Goal: Task Accomplishment & Management: Complete application form

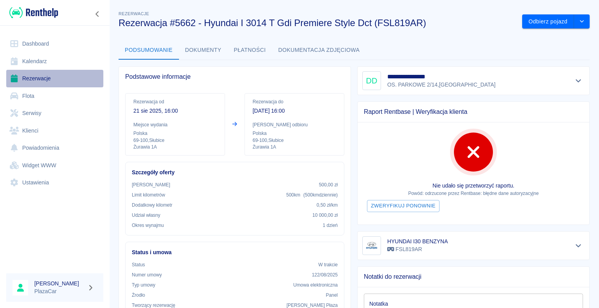
click at [43, 76] on link "Rezerwacje" at bounding box center [54, 79] width 97 height 18
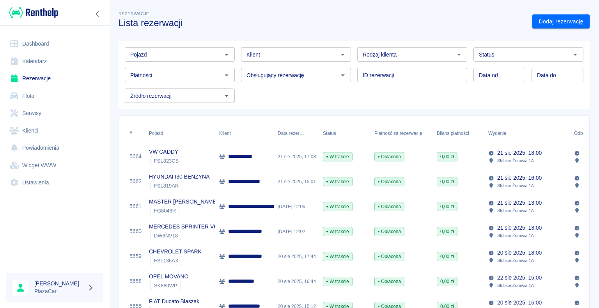
click at [231, 157] on p "**********" at bounding box center [244, 157] width 32 height 8
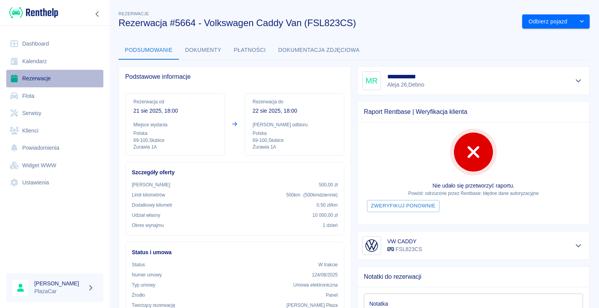
click at [30, 76] on link "Rezerwacje" at bounding box center [54, 79] width 97 height 18
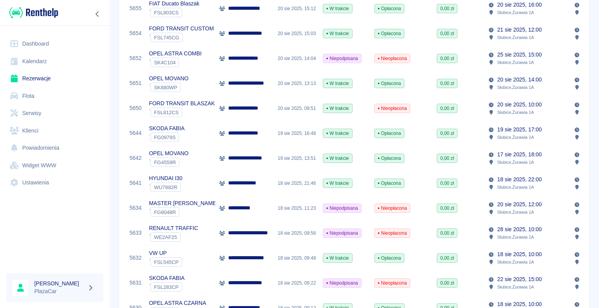
scroll to position [312, 0]
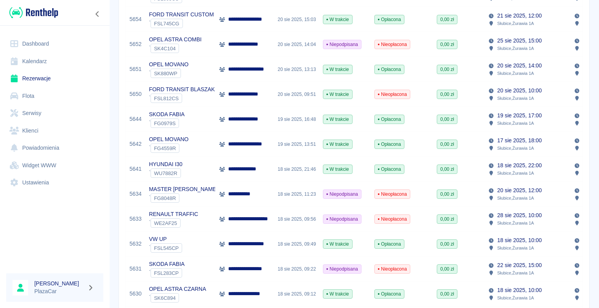
click at [253, 266] on p "**********" at bounding box center [250, 269] width 45 height 8
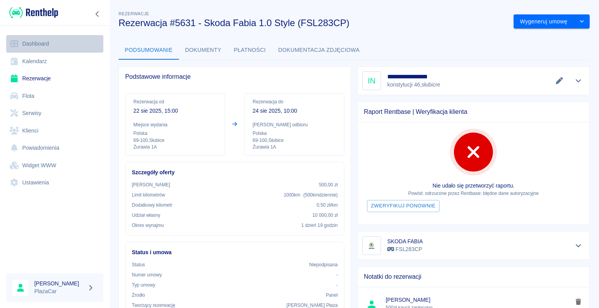
click at [51, 43] on link "Dashboard" at bounding box center [54, 44] width 97 height 18
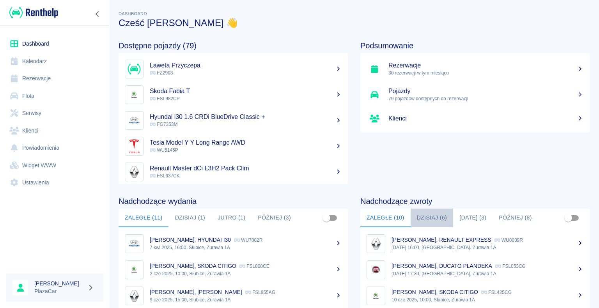
click at [430, 219] on button "Dzisiaj (6)" at bounding box center [432, 218] width 43 height 19
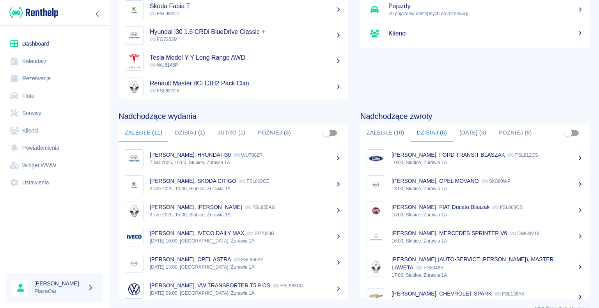
scroll to position [98, 0]
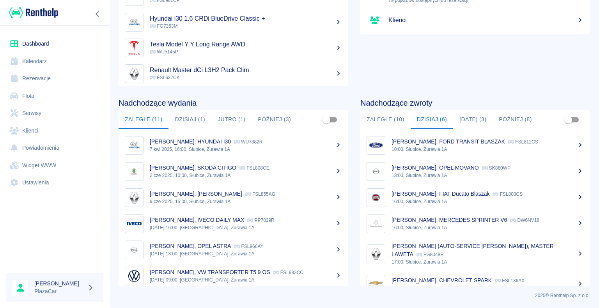
click at [57, 78] on link "Rezerwacje" at bounding box center [54, 79] width 97 height 18
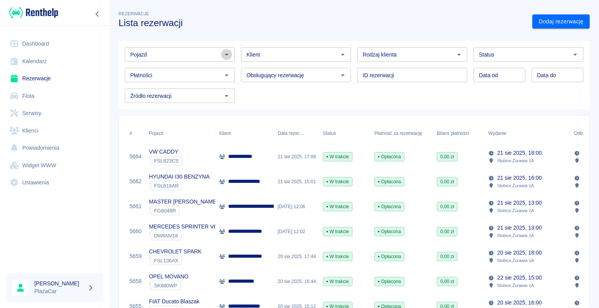
click at [225, 55] on icon "Otwórz" at bounding box center [227, 55] width 4 height 2
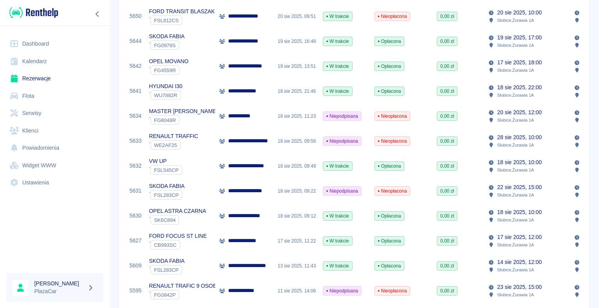
scroll to position [429, 0]
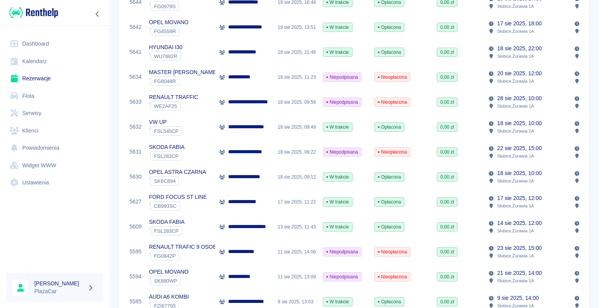
click at [307, 254] on div "11 sie 2025, 14:06" at bounding box center [296, 251] width 45 height 25
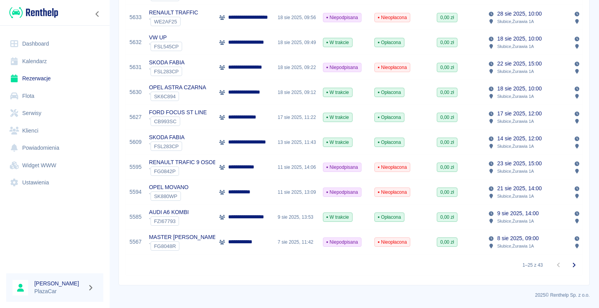
scroll to position [519, 0]
click at [307, 160] on div "11 sie 2025, 14:06" at bounding box center [296, 167] width 45 height 25
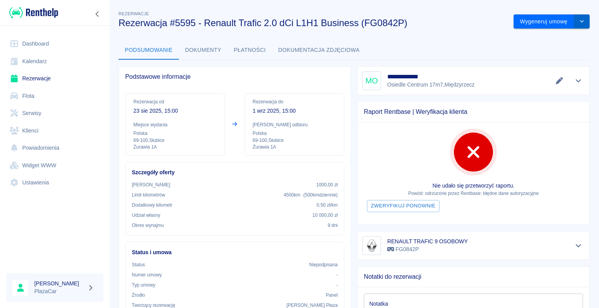
click at [579, 24] on icon "drop-down" at bounding box center [582, 21] width 6 height 5
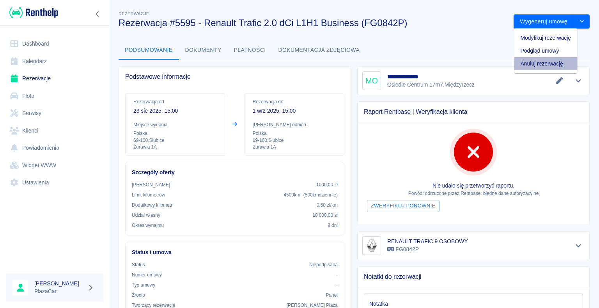
click at [554, 64] on li "Anuluj rezerwację" at bounding box center [545, 63] width 63 height 13
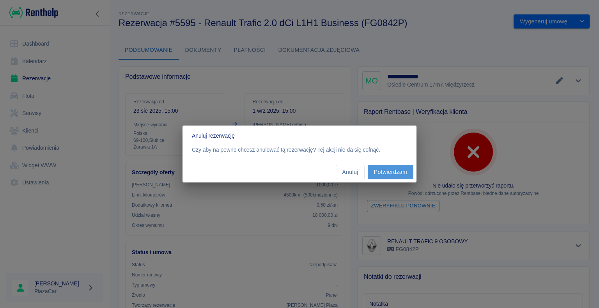
click at [392, 170] on button "Potwierdzam" at bounding box center [391, 172] width 46 height 14
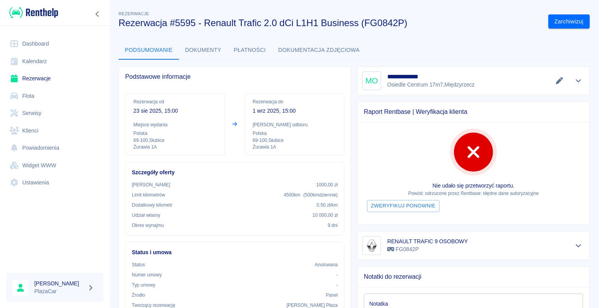
click at [39, 80] on link "Rezerwacje" at bounding box center [54, 79] width 97 height 18
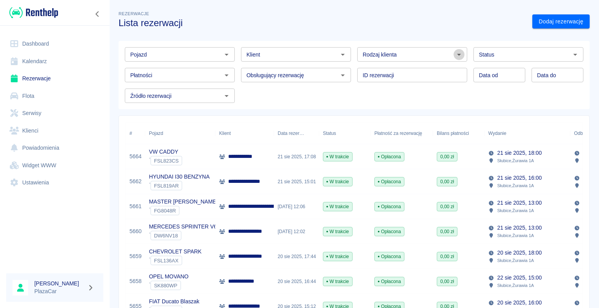
click at [454, 54] on icon "Otwórz" at bounding box center [458, 54] width 9 height 9
click at [430, 69] on li "Osoba prywatna" at bounding box center [409, 71] width 108 height 13
type input "Osoba prywatna"
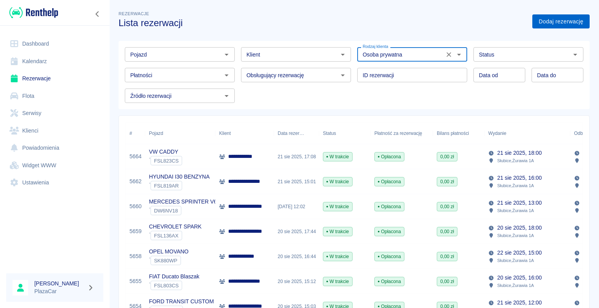
click at [538, 20] on link "Dodaj rezerwację" at bounding box center [560, 21] width 57 height 14
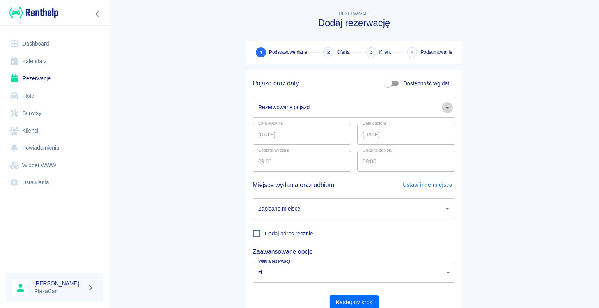
click at [445, 107] on icon "Otwórz" at bounding box center [447, 108] width 4 height 2
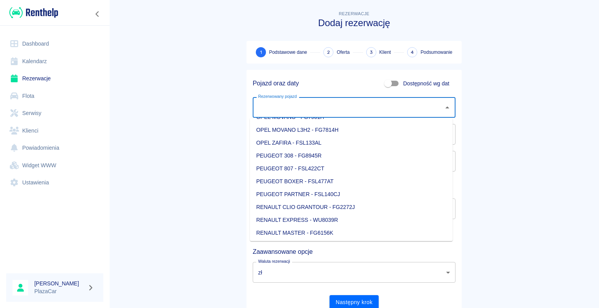
scroll to position [702, 0]
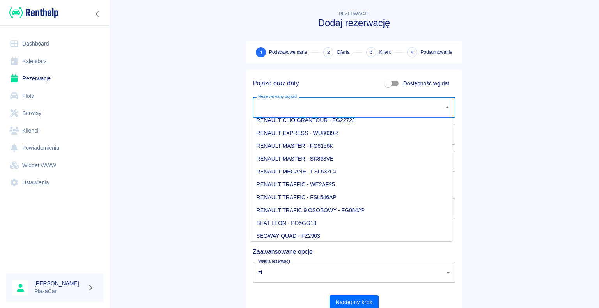
click at [346, 209] on li "RENAULT TRAFIC 9 OSOBOWY - FG0842P" at bounding box center [351, 210] width 203 height 13
type input "RENAULT TRAFIC 9 OSOBOWY - FG0842P"
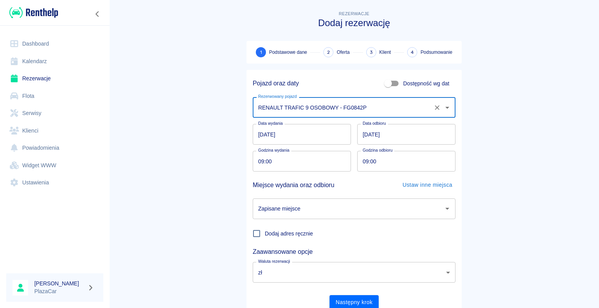
click at [366, 133] on input "23.08.2025" at bounding box center [406, 134] width 98 height 21
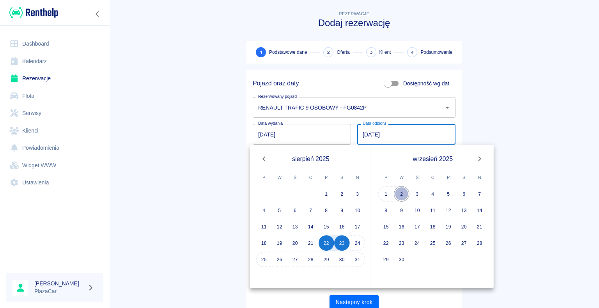
click at [401, 193] on button "2" at bounding box center [402, 194] width 16 height 16
type input "02.09.2025"
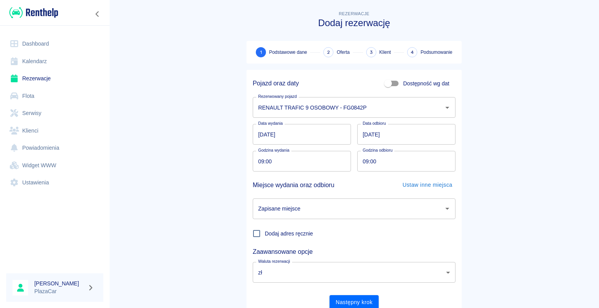
click at [445, 209] on icon "Otwórz" at bounding box center [447, 209] width 4 height 2
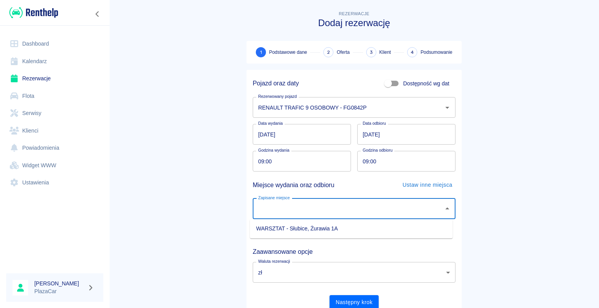
click at [392, 231] on li "WARSZTAT - Słubice, Żurawia 1A" at bounding box center [351, 228] width 203 height 13
type input "WARSZTAT - Słubice, Żurawia 1A"
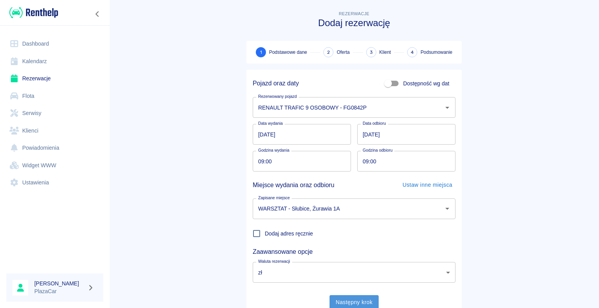
click at [348, 299] on button "Następny krok" at bounding box center [355, 302] width 50 height 14
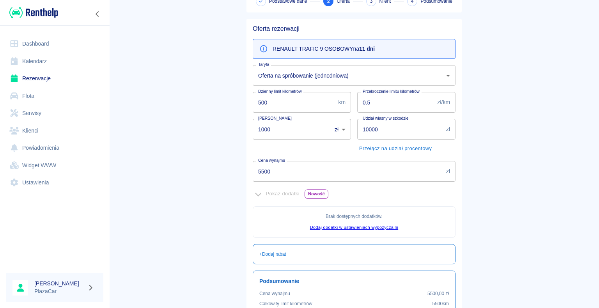
scroll to position [39, 0]
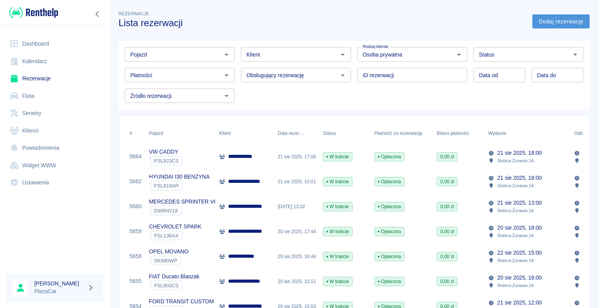
click at [544, 20] on link "Dodaj rezerwację" at bounding box center [560, 21] width 57 height 14
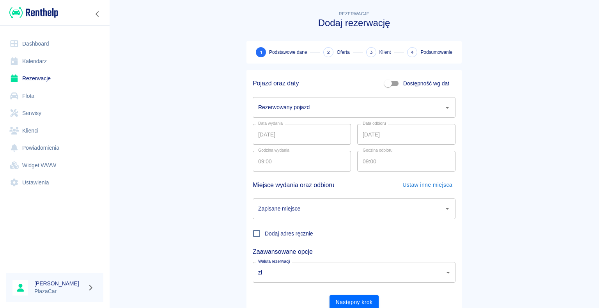
click at [444, 108] on icon "Otwórz" at bounding box center [447, 107] width 9 height 9
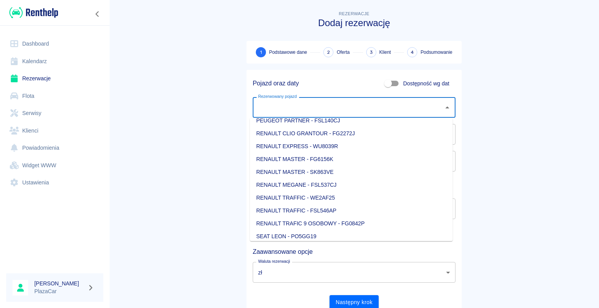
scroll to position [702, 0]
click at [353, 208] on li "RENAULT TRAFIC 9 OSOBOWY - FG0842P" at bounding box center [351, 210] width 203 height 13
type input "RENAULT TRAFIC 9 OSOBOWY - FG0842P"
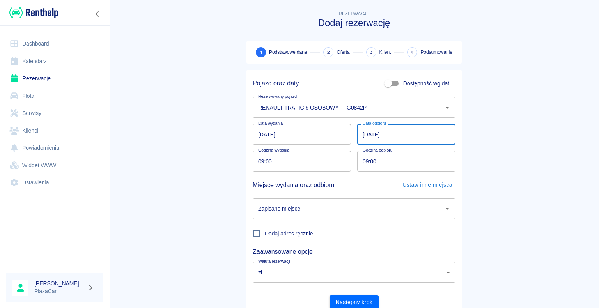
click at [366, 133] on input "23.08.2025" at bounding box center [406, 134] width 98 height 21
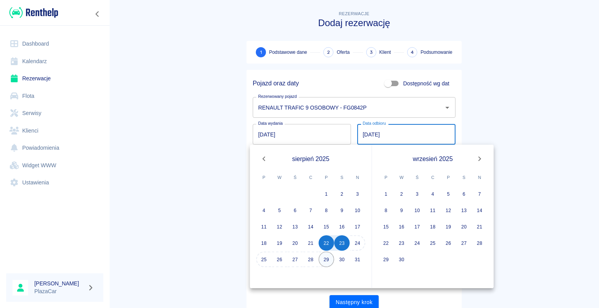
click at [328, 259] on button "29" at bounding box center [327, 260] width 16 height 16
type input "29.08.2025"
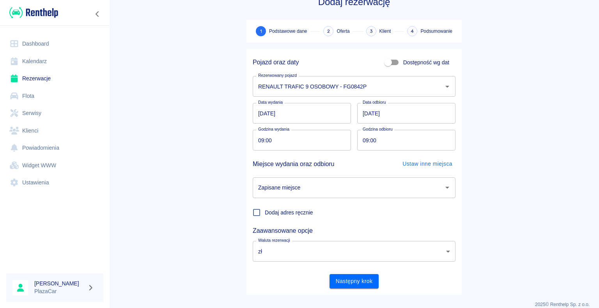
scroll to position [30, 0]
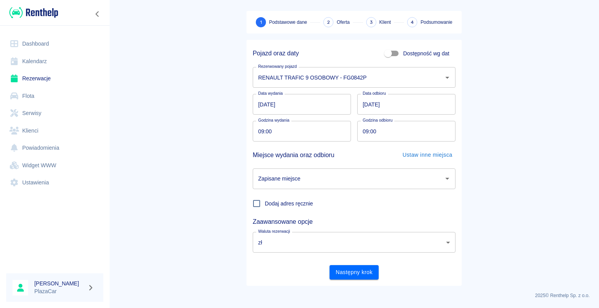
click at [445, 177] on icon "Otwórz" at bounding box center [447, 178] width 9 height 9
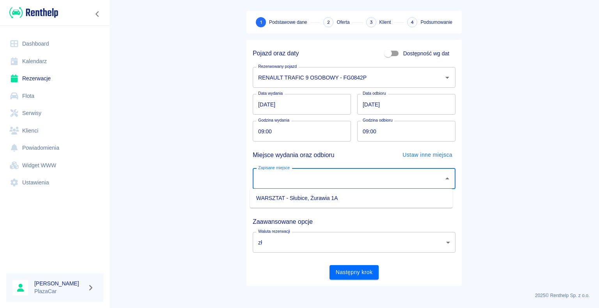
click at [382, 197] on li "WARSZTAT - Słubice, Żurawia 1A" at bounding box center [351, 198] width 203 height 13
type input "WARSZTAT - Słubice, Żurawia 1A"
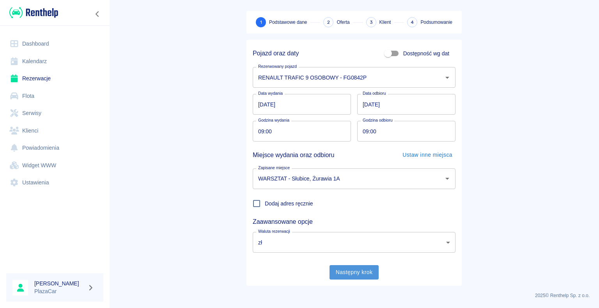
click at [353, 272] on button "Następny krok" at bounding box center [355, 272] width 50 height 14
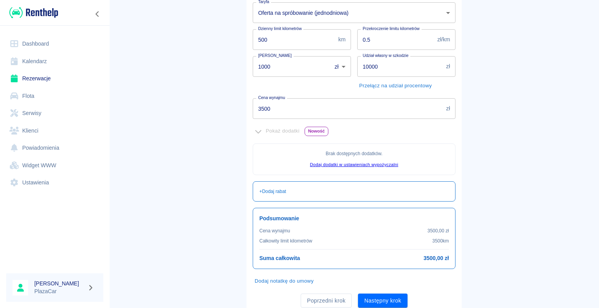
scroll to position [142, 0]
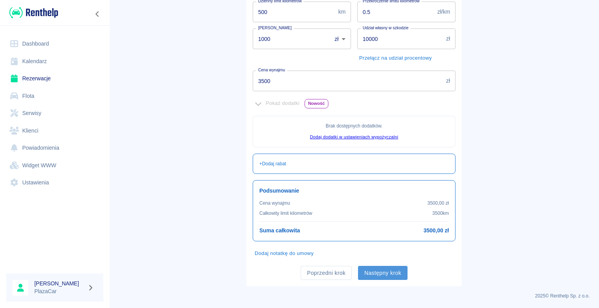
click at [383, 270] on button "Następny krok" at bounding box center [383, 273] width 50 height 14
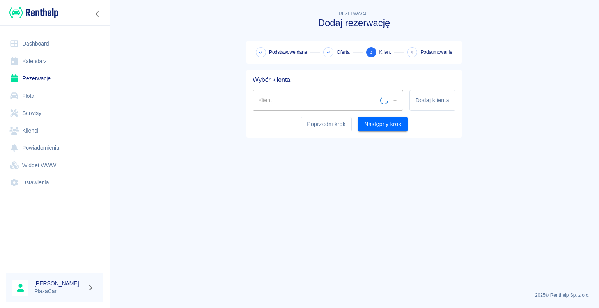
scroll to position [0, 0]
click at [395, 100] on icon "Otwórz" at bounding box center [395, 101] width 4 height 2
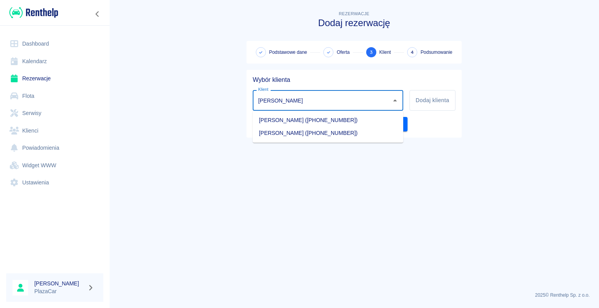
click at [379, 120] on li "Paweł Wroniewicz (+48880663329)" at bounding box center [328, 120] width 151 height 13
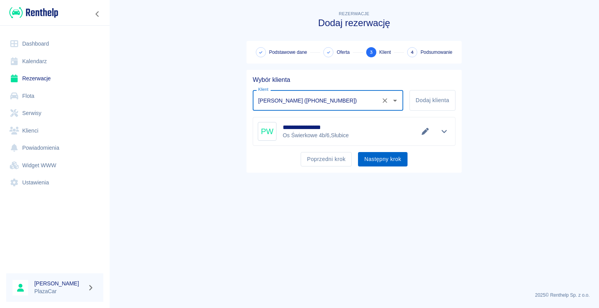
type input "Paweł Wroniewicz (+48880663329)"
click at [379, 160] on button "Następny krok" at bounding box center [383, 159] width 50 height 14
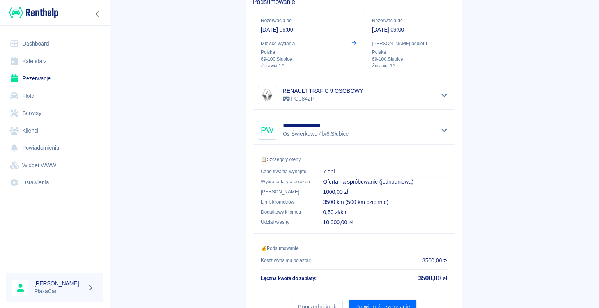
scroll to position [111, 0]
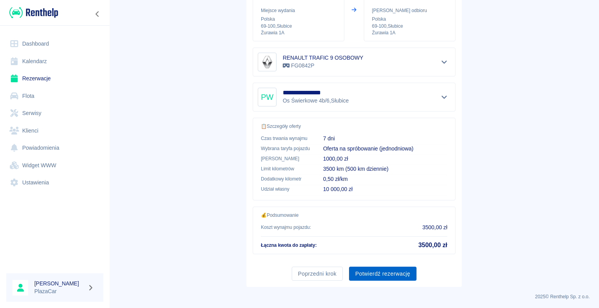
click at [377, 272] on button "Potwierdź rezerwację" at bounding box center [382, 274] width 67 height 14
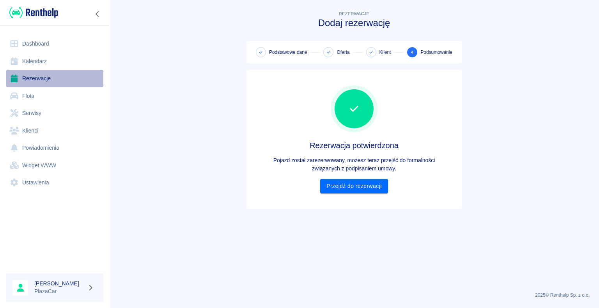
click at [45, 78] on link "Rezerwacje" at bounding box center [54, 79] width 97 height 18
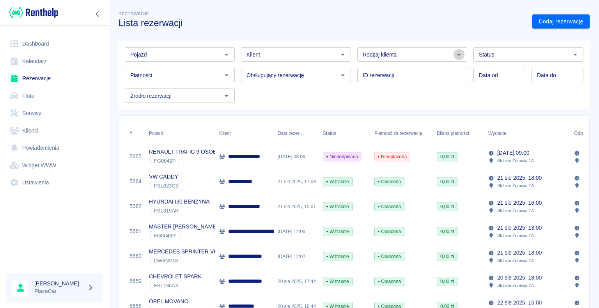
click at [454, 54] on icon "Otwórz" at bounding box center [458, 54] width 9 height 9
click at [430, 69] on li "Osoba prywatna" at bounding box center [409, 71] width 108 height 13
type input "Osoba prywatna"
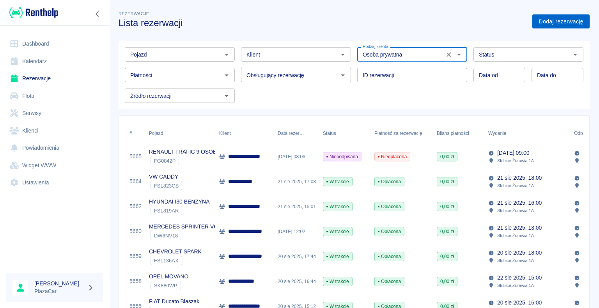
click at [541, 21] on link "Dodaj rezerwację" at bounding box center [560, 21] width 57 height 14
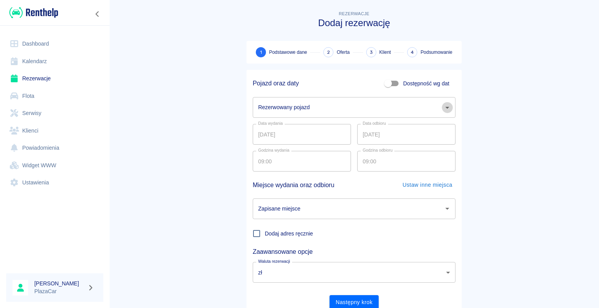
click at [445, 108] on icon "Otwórz" at bounding box center [447, 108] width 4 height 2
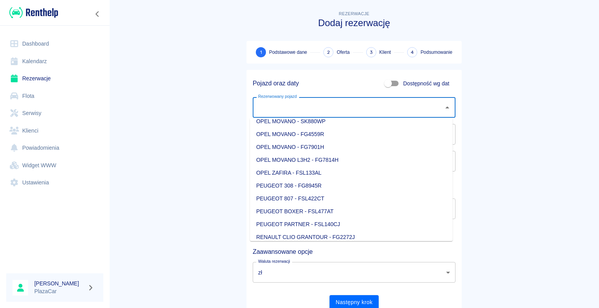
scroll to position [663, 0]
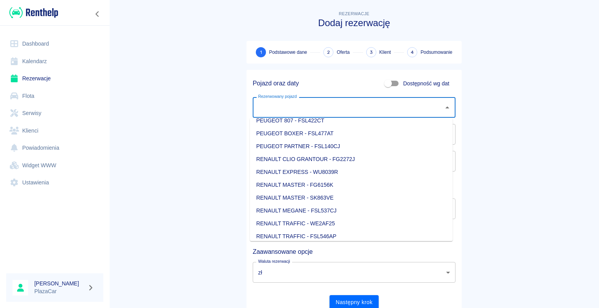
click at [329, 223] on li "RENAULT TRAFFIC - WE2AF25" at bounding box center [351, 223] width 203 height 13
type input "RENAULT TRAFFIC - WE2AF25"
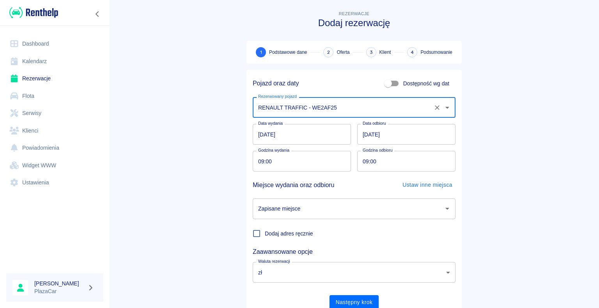
click at [261, 135] on input "22.08.2025" at bounding box center [302, 134] width 98 height 21
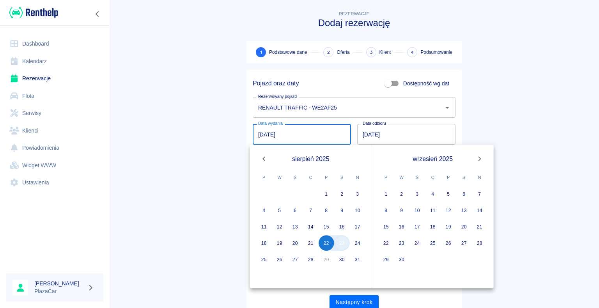
click at [340, 245] on button "23" at bounding box center [342, 243] width 16 height 16
type input "23.08.2025"
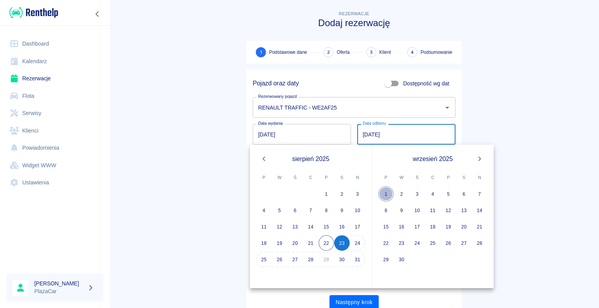
click at [387, 193] on button "1" at bounding box center [386, 194] width 16 height 16
type input "01.09.2025"
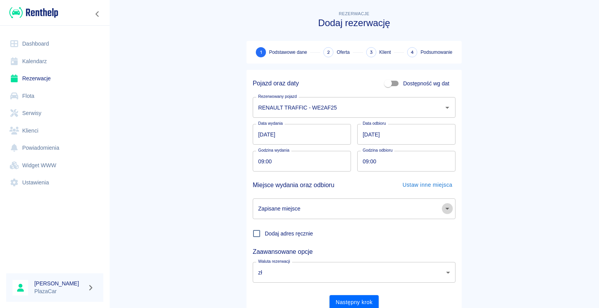
click at [445, 208] on icon "Otwórz" at bounding box center [447, 209] width 4 height 2
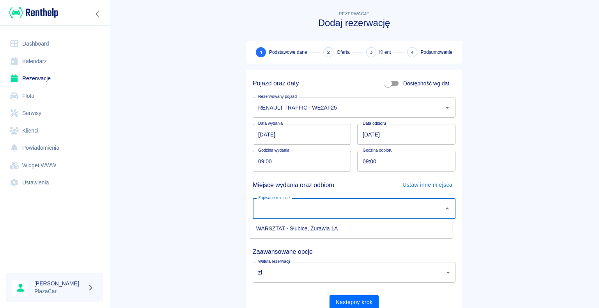
click at [379, 229] on li "WARSZTAT - Słubice, Żurawia 1A" at bounding box center [351, 228] width 203 height 13
type input "WARSZTAT - Słubice, Żurawia 1A"
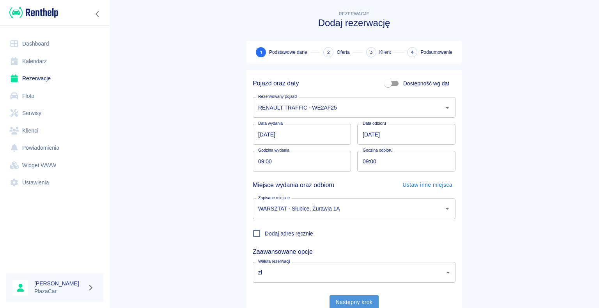
click at [352, 302] on button "Następny krok" at bounding box center [355, 302] width 50 height 14
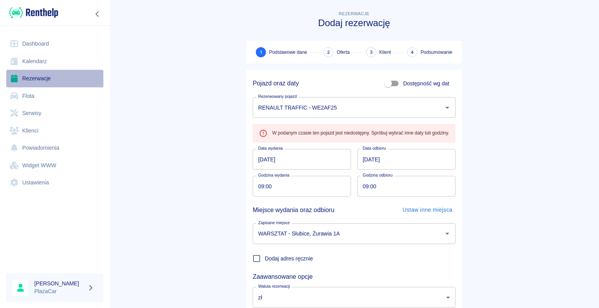
click at [39, 79] on link "Rezerwacje" at bounding box center [54, 79] width 97 height 18
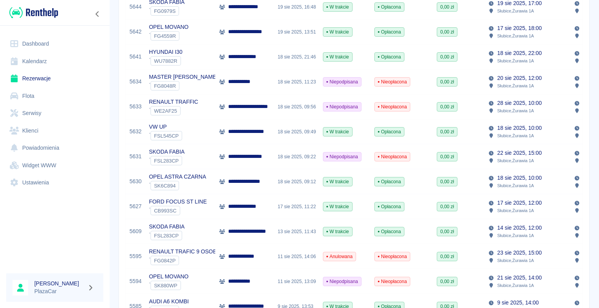
scroll to position [468, 0]
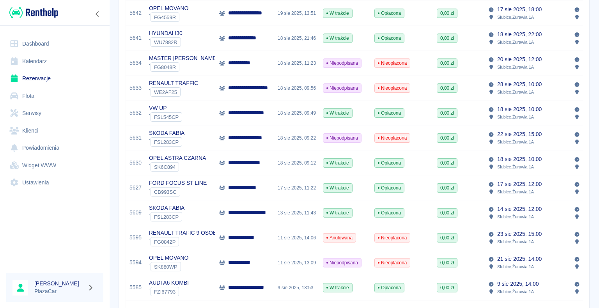
click at [231, 238] on p "**********" at bounding box center [244, 238] width 32 height 8
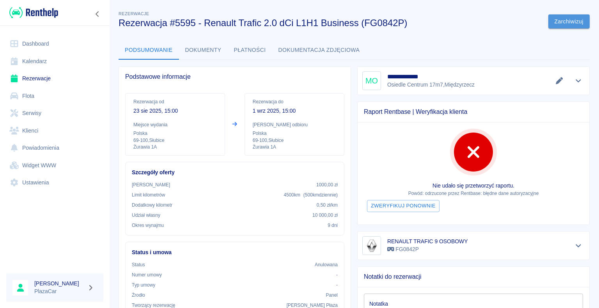
click at [559, 19] on button "Zarchiwizuj" at bounding box center [568, 21] width 41 height 14
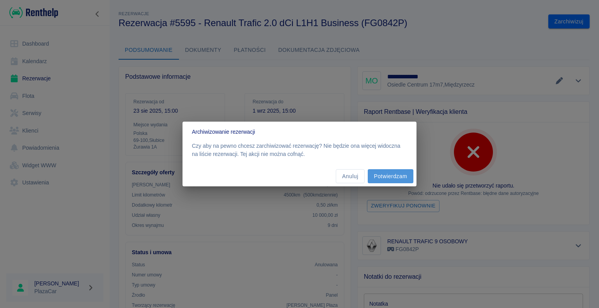
click at [387, 177] on button "Potwierdzam" at bounding box center [391, 176] width 46 height 14
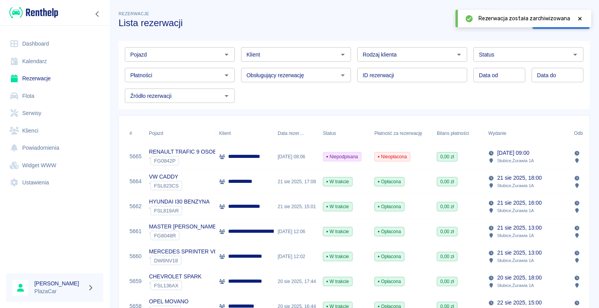
click at [455, 53] on icon "Otwórz" at bounding box center [458, 54] width 9 height 9
click at [428, 71] on li "Osoba prywatna" at bounding box center [409, 71] width 108 height 13
type input "Osoba prywatna"
click at [579, 18] on icon at bounding box center [579, 18] width 7 height 5
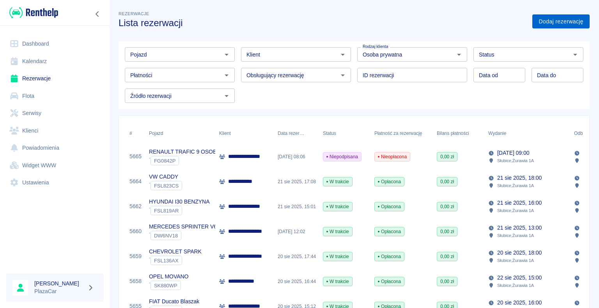
click at [544, 21] on link "Dodaj rezerwację" at bounding box center [560, 21] width 57 height 14
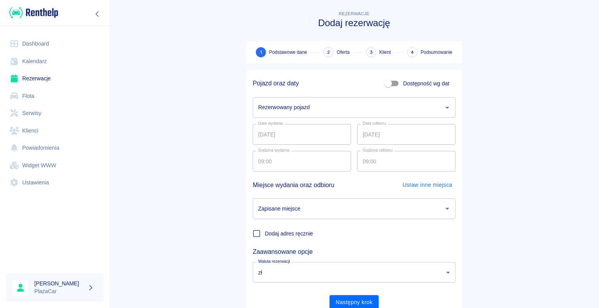
click at [445, 107] on icon "Otwórz" at bounding box center [447, 108] width 4 height 2
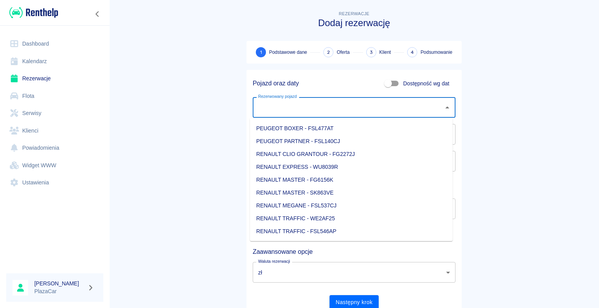
scroll to position [741, 0]
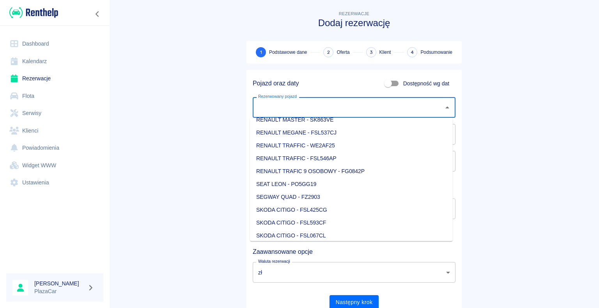
click at [325, 146] on li "RENAULT TRAFFIC - WE2AF25" at bounding box center [351, 145] width 203 height 13
type input "RENAULT TRAFFIC - WE2AF25"
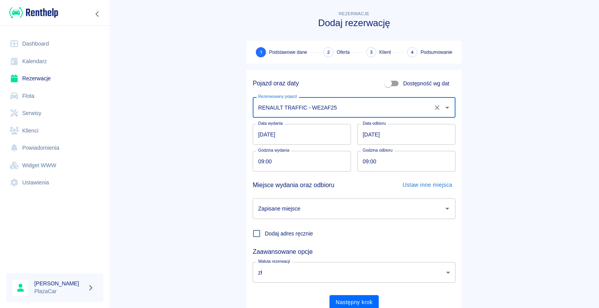
click at [262, 131] on input "22.08.2025" at bounding box center [302, 134] width 98 height 21
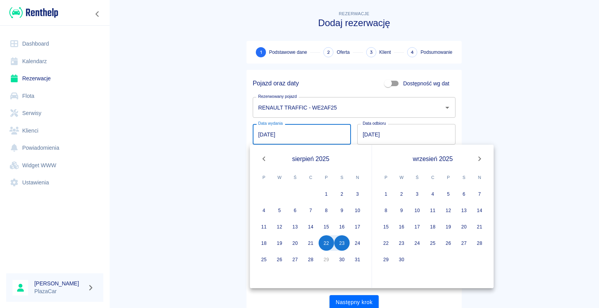
click at [260, 134] on input "22.08.2025" at bounding box center [302, 134] width 98 height 21
click at [345, 245] on button "23" at bounding box center [342, 243] width 16 height 16
type input "23.08.2025"
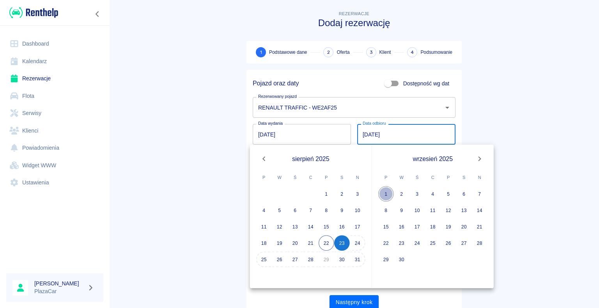
click at [387, 193] on button "1" at bounding box center [386, 194] width 16 height 16
type input "01.09.2025"
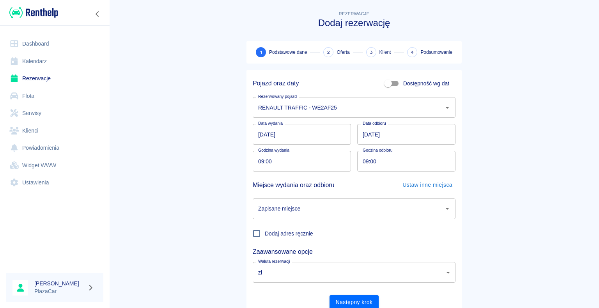
click at [445, 209] on icon "Otwórz" at bounding box center [447, 208] width 9 height 9
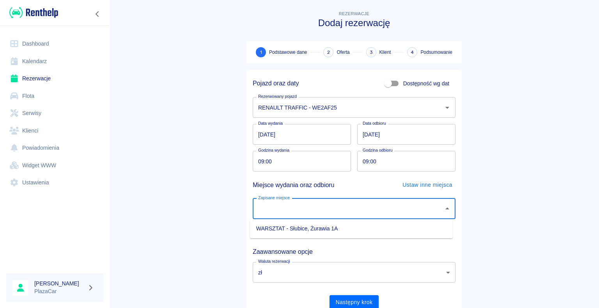
click at [406, 230] on li "WARSZTAT - Słubice, Żurawia 1A" at bounding box center [351, 228] width 203 height 13
type input "WARSZTAT - Słubice, Żurawia 1A"
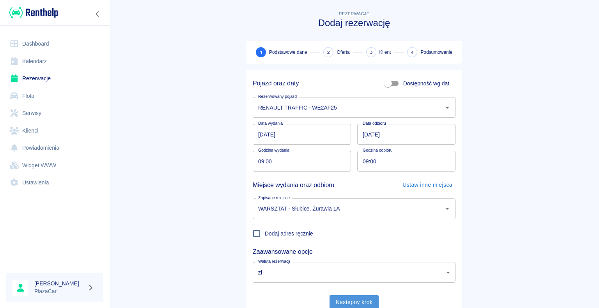
click at [358, 302] on button "Następny krok" at bounding box center [355, 302] width 50 height 14
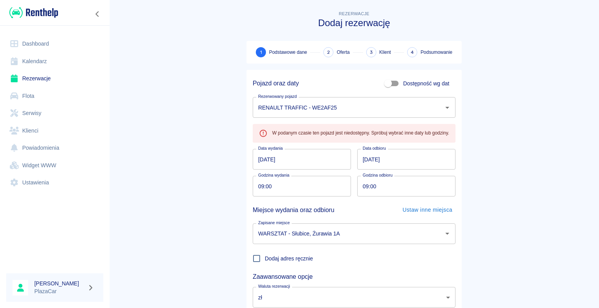
click at [42, 80] on link "Rezerwacje" at bounding box center [54, 79] width 97 height 18
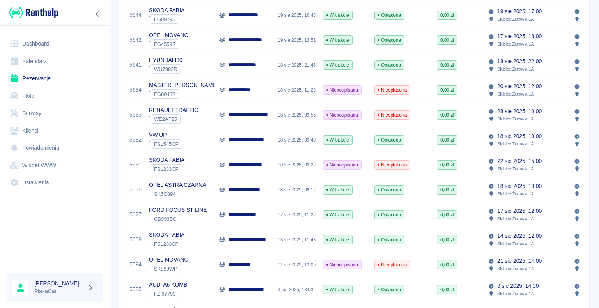
scroll to position [429, 0]
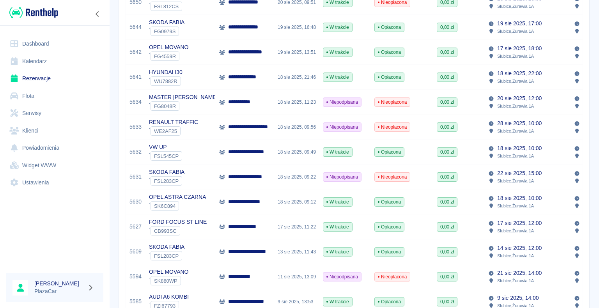
click at [214, 129] on div "RENAULT TRAFFIC ` WE2AF25" at bounding box center [180, 127] width 70 height 25
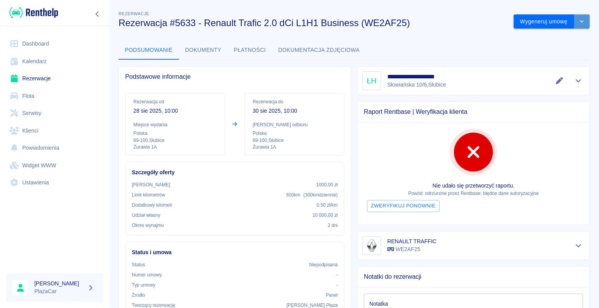
click at [579, 19] on icon "drop-down" at bounding box center [582, 21] width 6 height 5
click at [550, 61] on li "Anuluj rezerwację" at bounding box center [545, 63] width 63 height 13
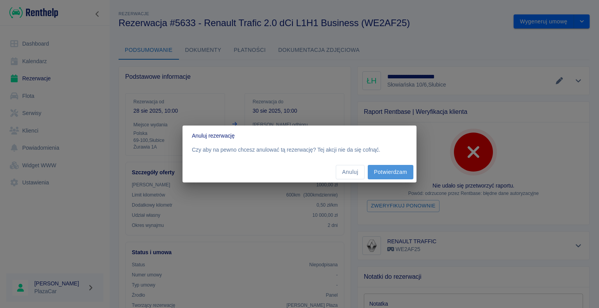
click at [391, 169] on button "Potwierdzam" at bounding box center [391, 172] width 46 height 14
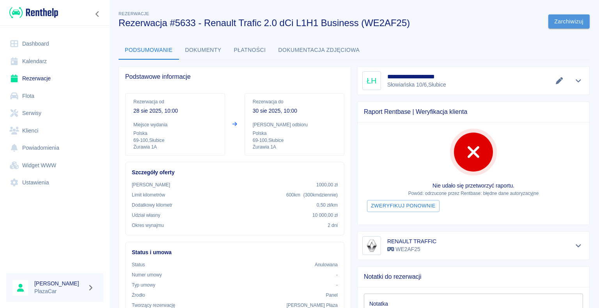
click at [560, 21] on button "Zarchiwizuj" at bounding box center [568, 21] width 41 height 14
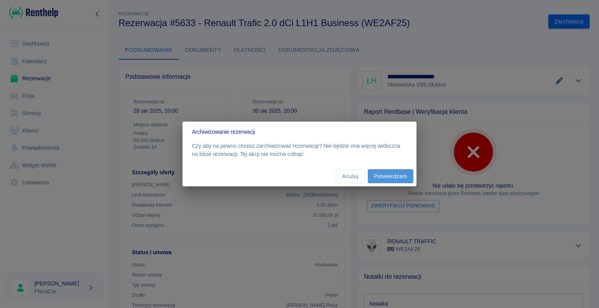
click at [389, 177] on button "Potwierdzam" at bounding box center [391, 176] width 46 height 14
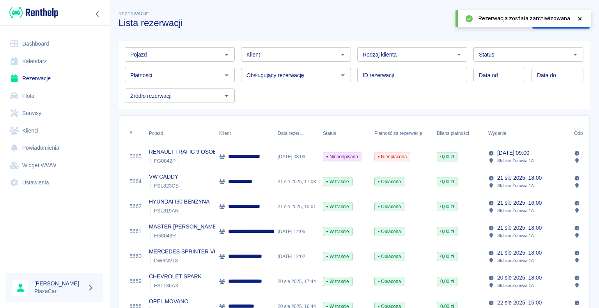
click at [457, 54] on icon "Otwórz" at bounding box center [459, 55] width 4 height 2
click at [419, 69] on li "Osoba prywatna" at bounding box center [409, 71] width 108 height 13
type input "Osoba prywatna"
click at [578, 19] on icon at bounding box center [579, 18] width 7 height 5
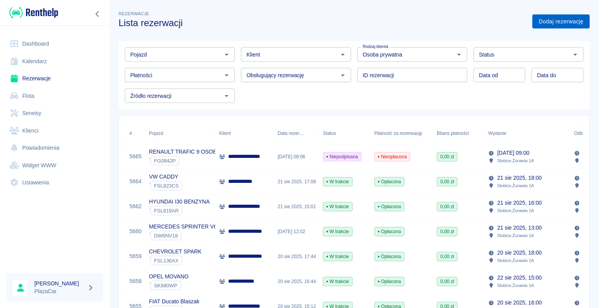
click at [542, 21] on link "Dodaj rezerwację" at bounding box center [560, 21] width 57 height 14
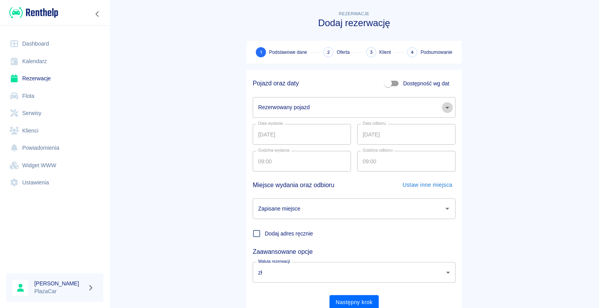
click at [445, 106] on icon "Otwórz" at bounding box center [447, 107] width 9 height 9
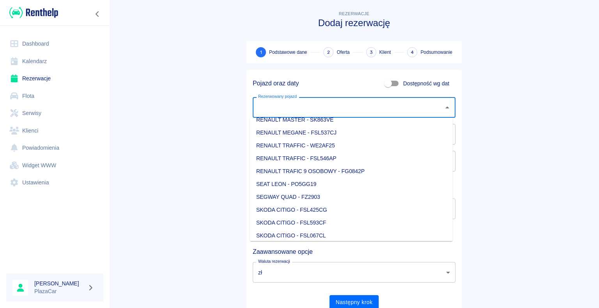
scroll to position [702, 0]
click at [330, 186] on li "RENAULT TRAFFIC - WE2AF25" at bounding box center [351, 184] width 203 height 13
type input "RENAULT TRAFFIC - WE2AF25"
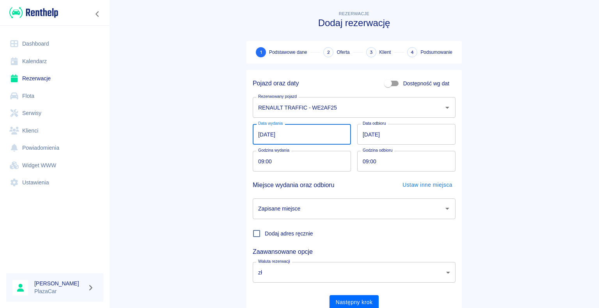
click at [261, 133] on input "22.08.2025" at bounding box center [302, 134] width 98 height 21
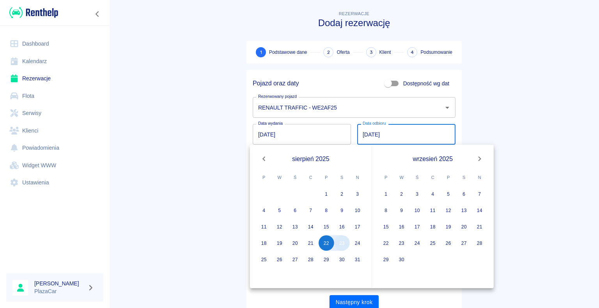
click at [342, 245] on button "23" at bounding box center [342, 243] width 16 height 16
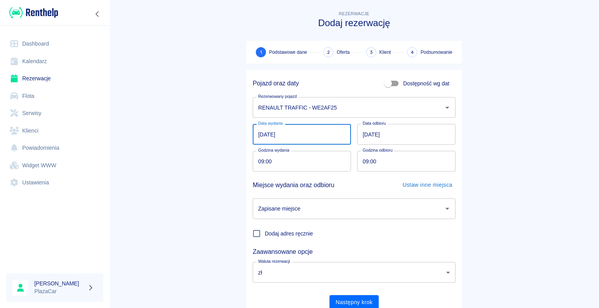
click at [262, 133] on input "22.08.2025" at bounding box center [302, 134] width 98 height 21
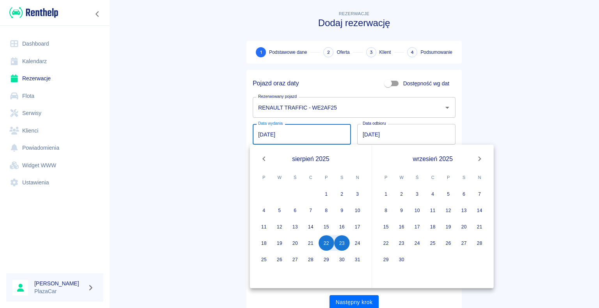
click at [261, 133] on input "22.08.2025" at bounding box center [302, 134] width 98 height 21
click at [344, 246] on button "23" at bounding box center [342, 243] width 16 height 16
type input "23.08.2025"
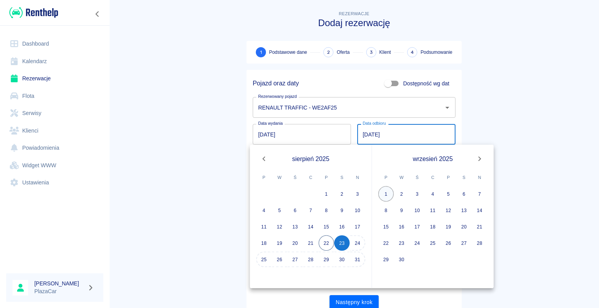
click at [389, 194] on button "1" at bounding box center [386, 194] width 16 height 16
type input "01.09.2025"
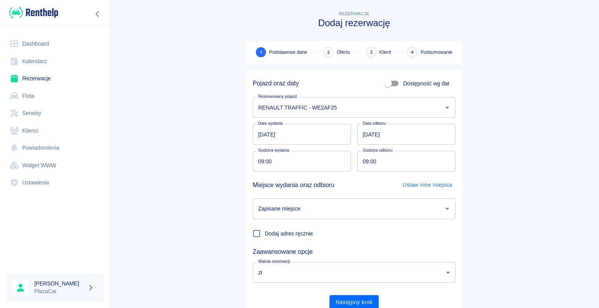
click at [443, 210] on icon "Otwórz" at bounding box center [447, 208] width 9 height 9
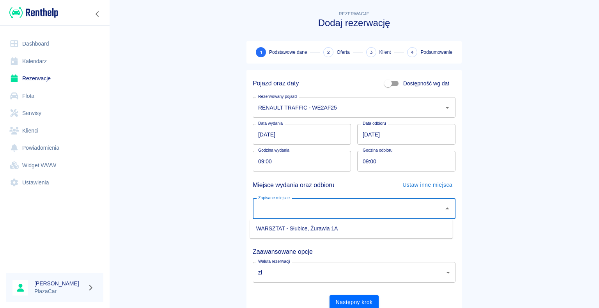
click at [369, 228] on li "WARSZTAT - Słubice, Żurawia 1A" at bounding box center [351, 228] width 203 height 13
type input "WARSZTAT - Słubice, Żurawia 1A"
click at [356, 299] on button "Następny krok" at bounding box center [355, 302] width 50 height 14
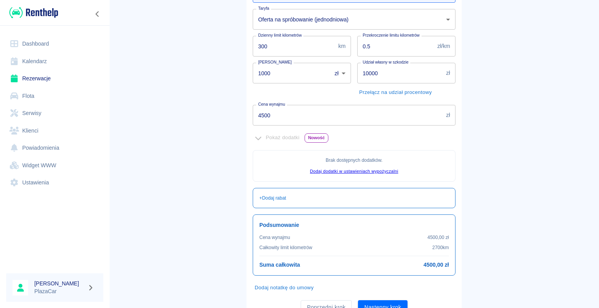
scroll to position [142, 0]
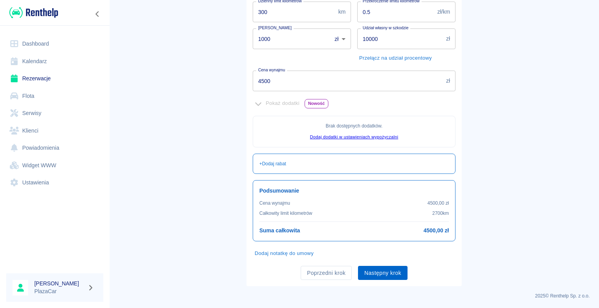
click at [380, 272] on button "Następny krok" at bounding box center [383, 273] width 50 height 14
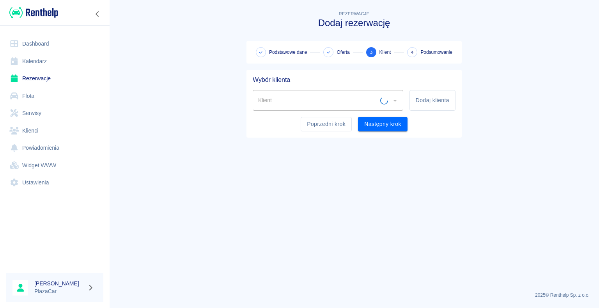
scroll to position [0, 0]
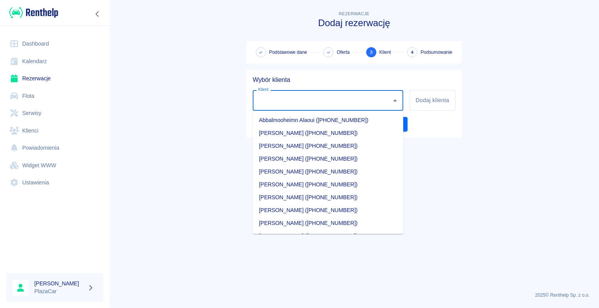
click at [344, 101] on input "Klient" at bounding box center [322, 101] width 132 height 14
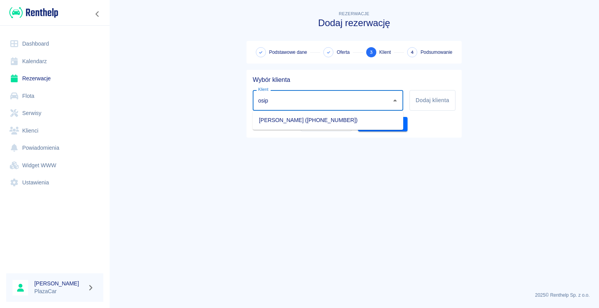
click at [334, 120] on li "Marcin Osipa (+48795412399)" at bounding box center [328, 120] width 151 height 13
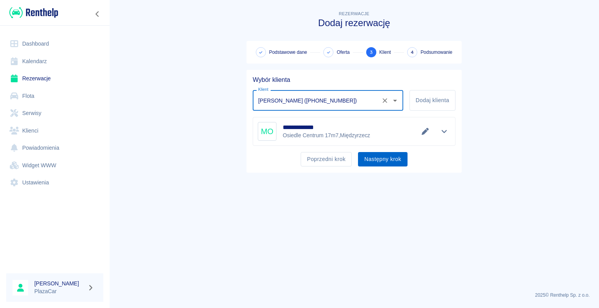
type input "Marcin Osipa (+48795412399)"
click at [375, 159] on button "Następny krok" at bounding box center [383, 159] width 50 height 14
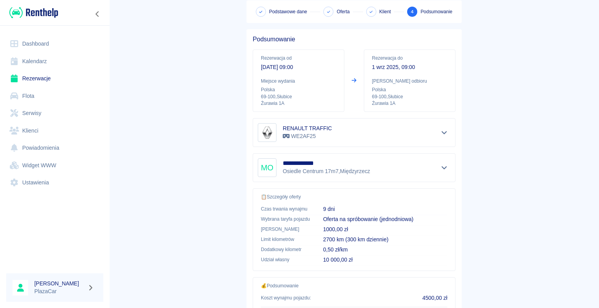
scroll to position [111, 0]
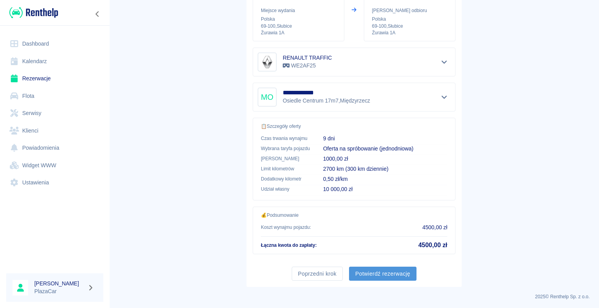
click at [376, 271] on button "Potwierdź rezerwację" at bounding box center [382, 274] width 67 height 14
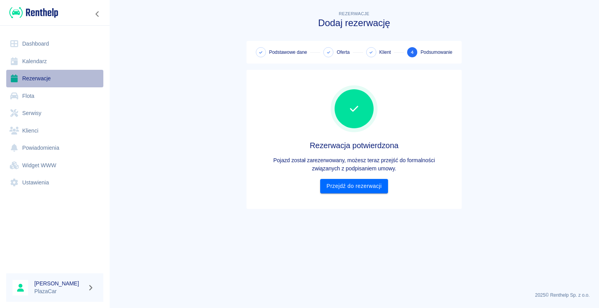
click at [48, 78] on link "Rezerwacje" at bounding box center [54, 79] width 97 height 18
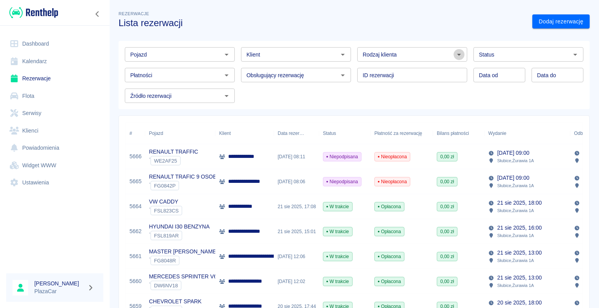
click at [454, 53] on icon "Otwórz" at bounding box center [458, 54] width 9 height 9
click at [437, 67] on li "Osoba prywatna" at bounding box center [409, 71] width 108 height 13
type input "Osoba prywatna"
click at [546, 22] on link "Dodaj rezerwację" at bounding box center [560, 21] width 57 height 14
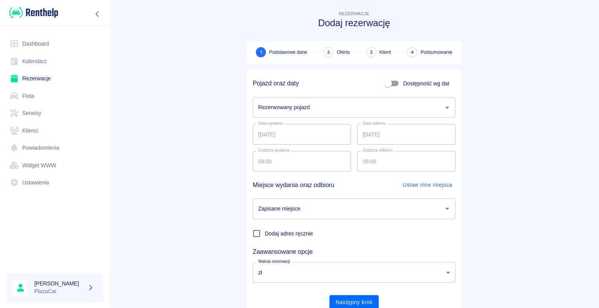
click at [445, 107] on icon "Otwórz" at bounding box center [447, 108] width 4 height 2
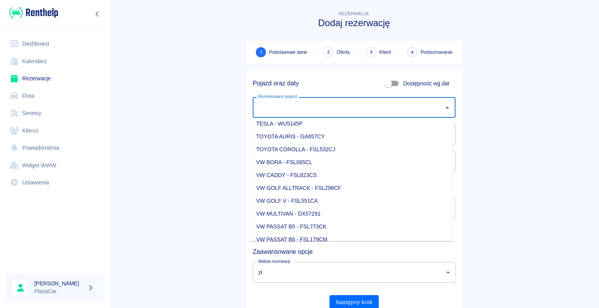
scroll to position [975, 0]
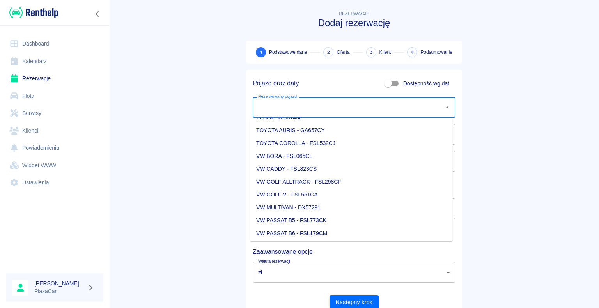
click at [314, 208] on li "VW MULTIVAN - DX57291" at bounding box center [351, 207] width 203 height 13
type input "VW MULTIVAN - DX57291"
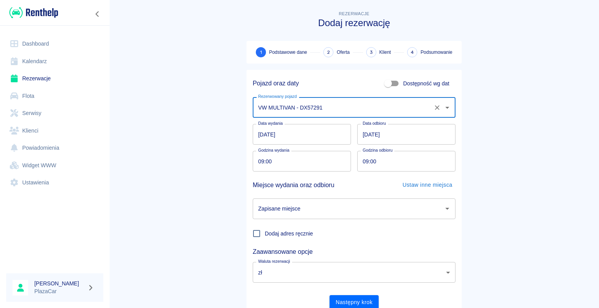
click at [261, 133] on input "22.08.2025" at bounding box center [302, 134] width 98 height 21
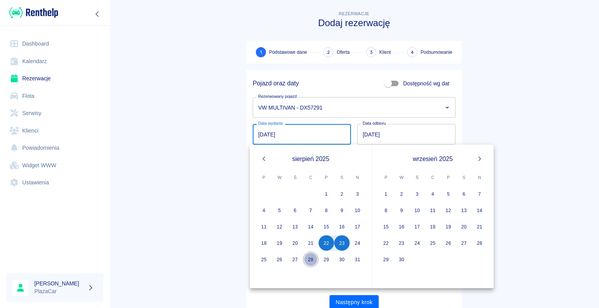
click at [312, 258] on button "28" at bounding box center [311, 260] width 16 height 16
type input "28.08.2025"
type input "DD.MM.YYYY"
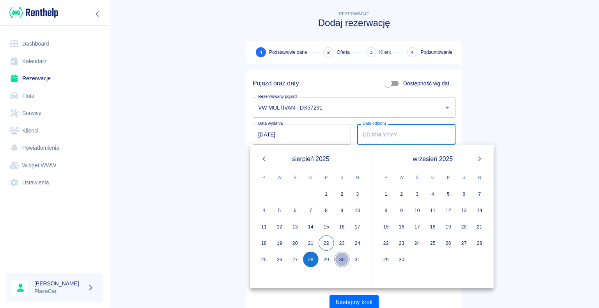
click at [342, 258] on button "30" at bounding box center [342, 260] width 16 height 16
type input "30.08.2025"
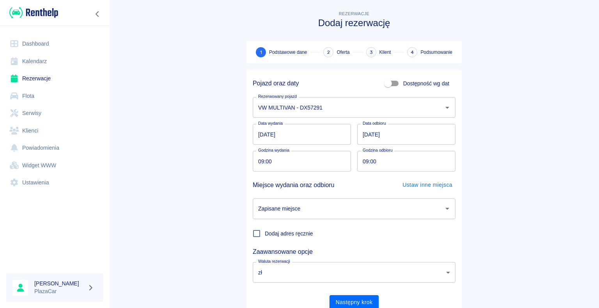
click at [445, 209] on icon "Otwórz" at bounding box center [447, 209] width 4 height 2
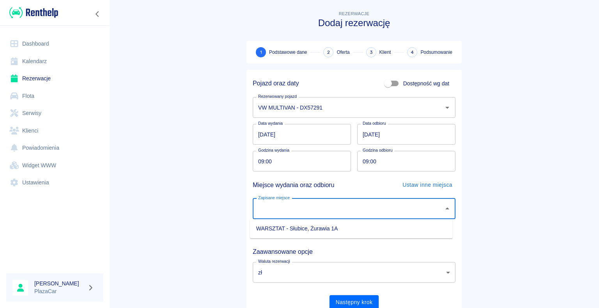
click at [396, 232] on li "WARSZTAT - Słubice, Żurawia 1A" at bounding box center [351, 228] width 203 height 13
type input "WARSZTAT - Słubice, Żurawia 1A"
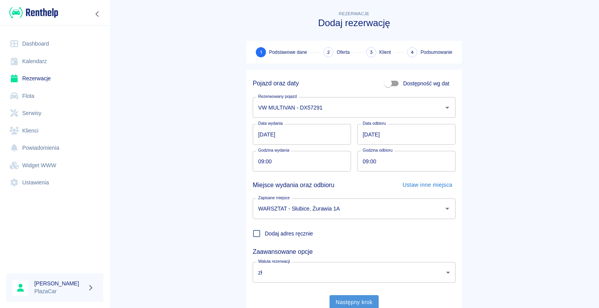
click at [354, 302] on button "Następny krok" at bounding box center [355, 302] width 50 height 14
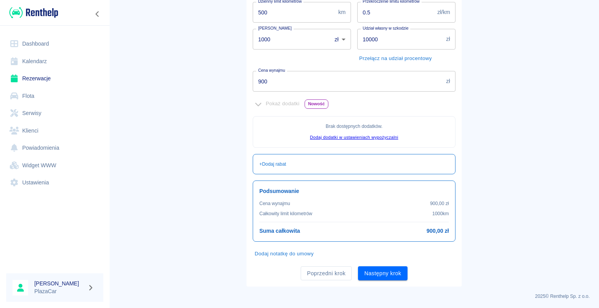
scroll to position [142, 0]
click at [378, 273] on button "Następny krok" at bounding box center [383, 273] width 50 height 14
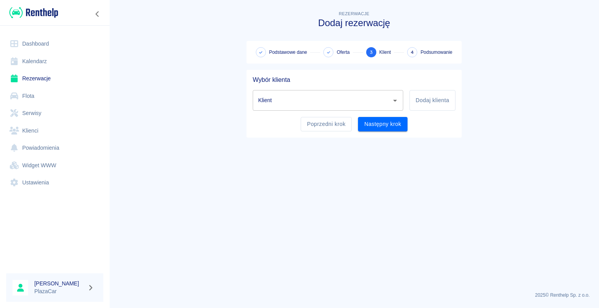
scroll to position [0, 0]
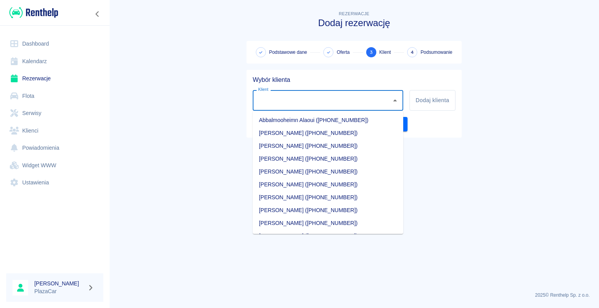
click at [274, 101] on input "Klient" at bounding box center [322, 101] width 132 height 14
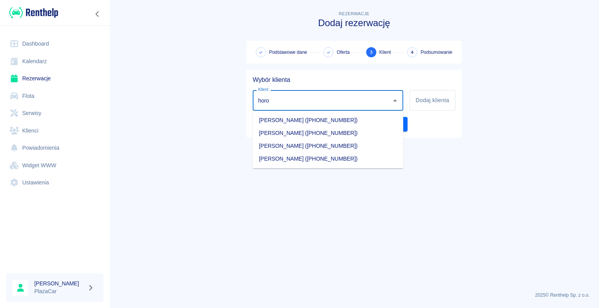
click at [326, 133] on li "Łukasz Horoszkiewicz (+48505085808)" at bounding box center [328, 133] width 151 height 13
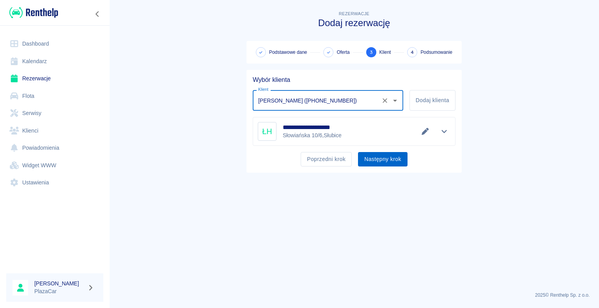
type input "Łukasz Horoszkiewicz (+48505085808)"
click at [377, 160] on button "Następny krok" at bounding box center [383, 159] width 50 height 14
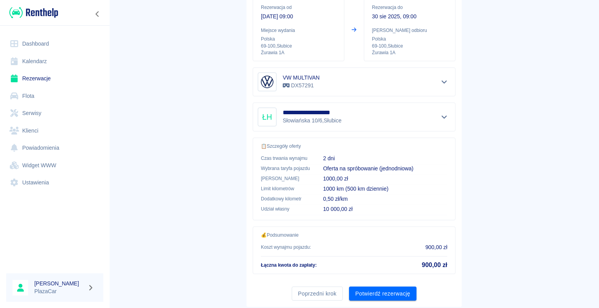
scroll to position [111, 0]
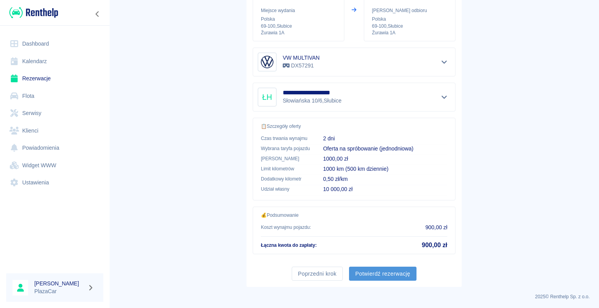
click at [380, 272] on button "Potwierdź rezerwację" at bounding box center [382, 274] width 67 height 14
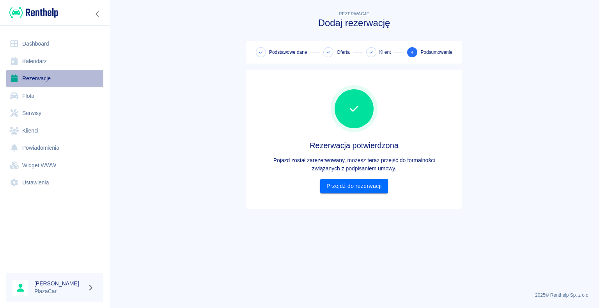
click at [52, 79] on link "Rezerwacje" at bounding box center [54, 79] width 97 height 18
